Goal: Information Seeking & Learning: Learn about a topic

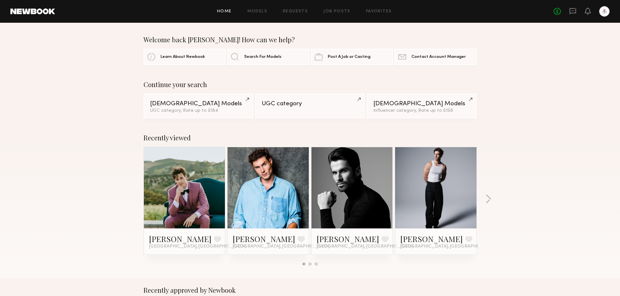
click at [569, 12] on div "No fees up to $5,000" at bounding box center [582, 11] width 56 height 10
click at [572, 10] on icon at bounding box center [572, 10] width 3 height 1
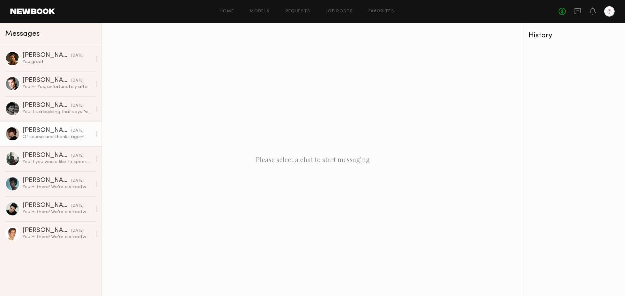
click at [64, 140] on div "Of course and thanks again!" at bounding box center [56, 137] width 69 height 6
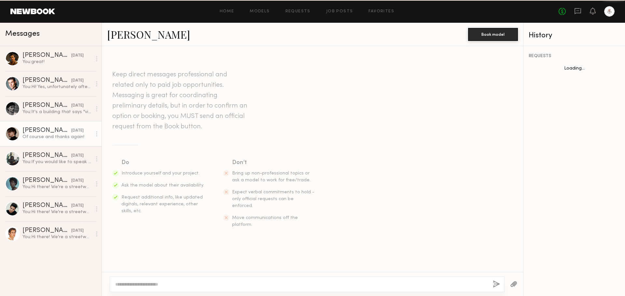
scroll to position [242, 0]
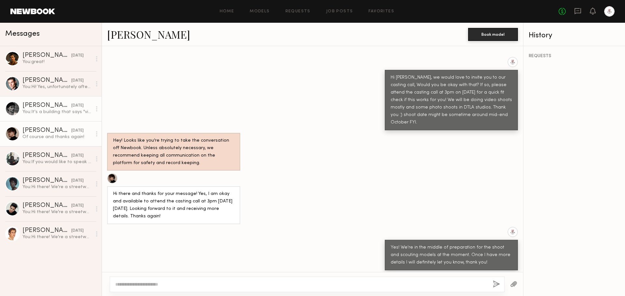
click at [67, 113] on div "You: It's a building that says "victorious" and "g-style usa" if you're coming …" at bounding box center [56, 112] width 69 height 6
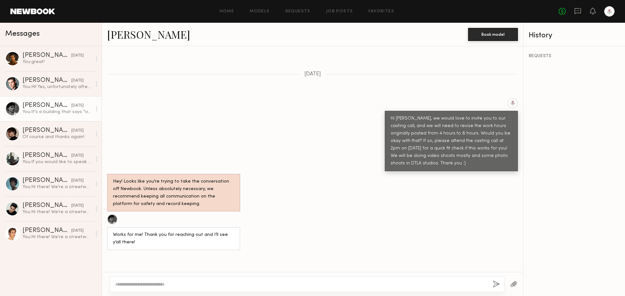
scroll to position [184, 0]
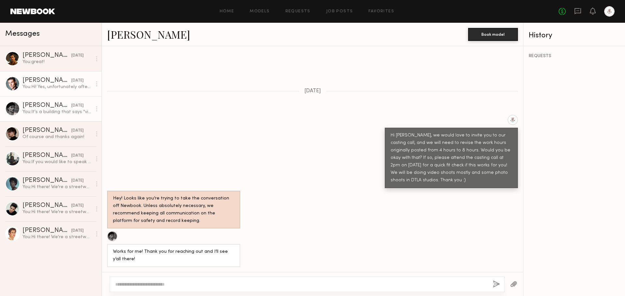
click at [61, 90] on div "You: Hi! Yes, unfortunately after the casting call we will need to decide who's…" at bounding box center [56, 87] width 69 height 6
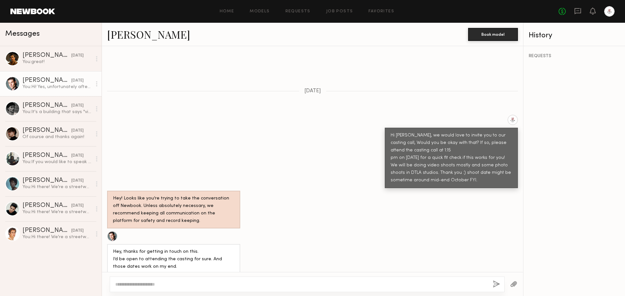
scroll to position [183, 0]
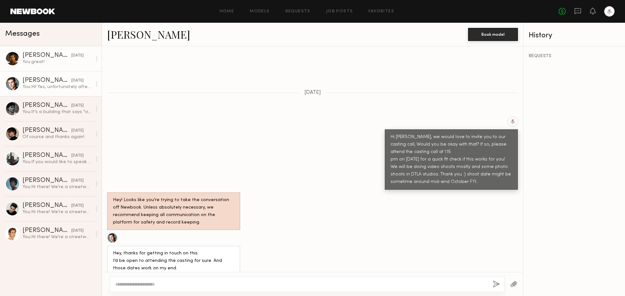
click at [49, 62] on div "You: great!" at bounding box center [56, 62] width 69 height 6
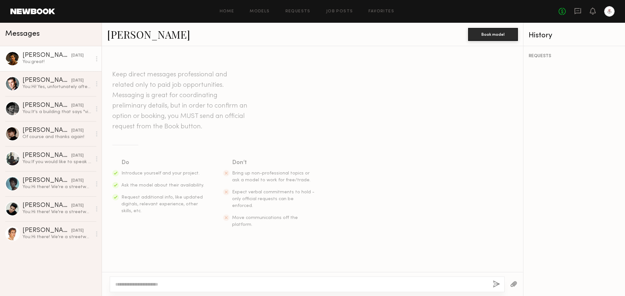
click at [305, 14] on div "Home Models Requests Job Posts Favorites Sign Out No fees up to $5,000" at bounding box center [334, 11] width 559 height 10
click at [306, 8] on div "Home Models Requests Job Posts Favorites Sign Out No fees up to $5,000" at bounding box center [334, 11] width 559 height 10
click at [306, 10] on link "Requests" at bounding box center [297, 11] width 25 height 4
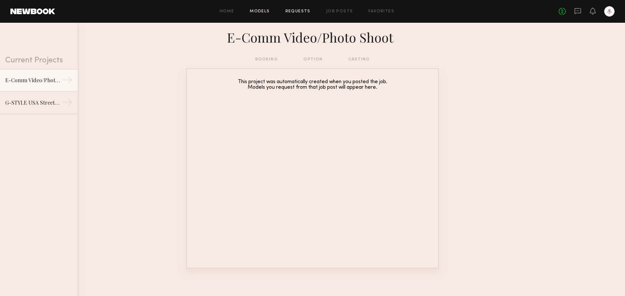
click at [262, 11] on link "Models" at bounding box center [260, 11] width 20 height 4
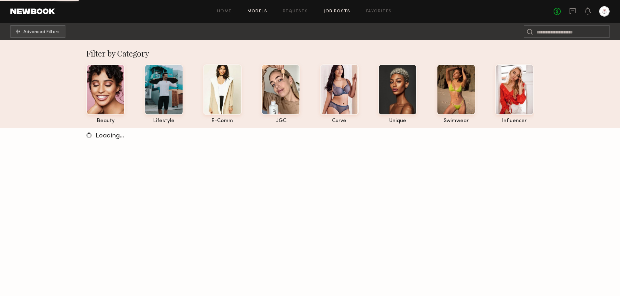
click at [330, 12] on link "Job Posts" at bounding box center [336, 11] width 27 height 4
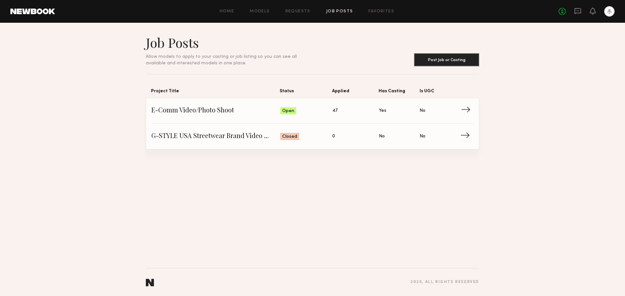
click at [402, 111] on span "Has Casting: Yes" at bounding box center [399, 111] width 41 height 10
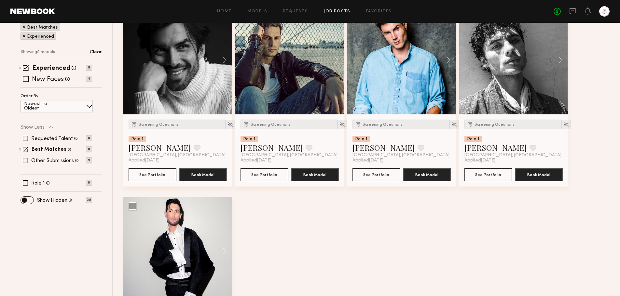
scroll to position [33, 0]
